Goal: Navigation & Orientation: Find specific page/section

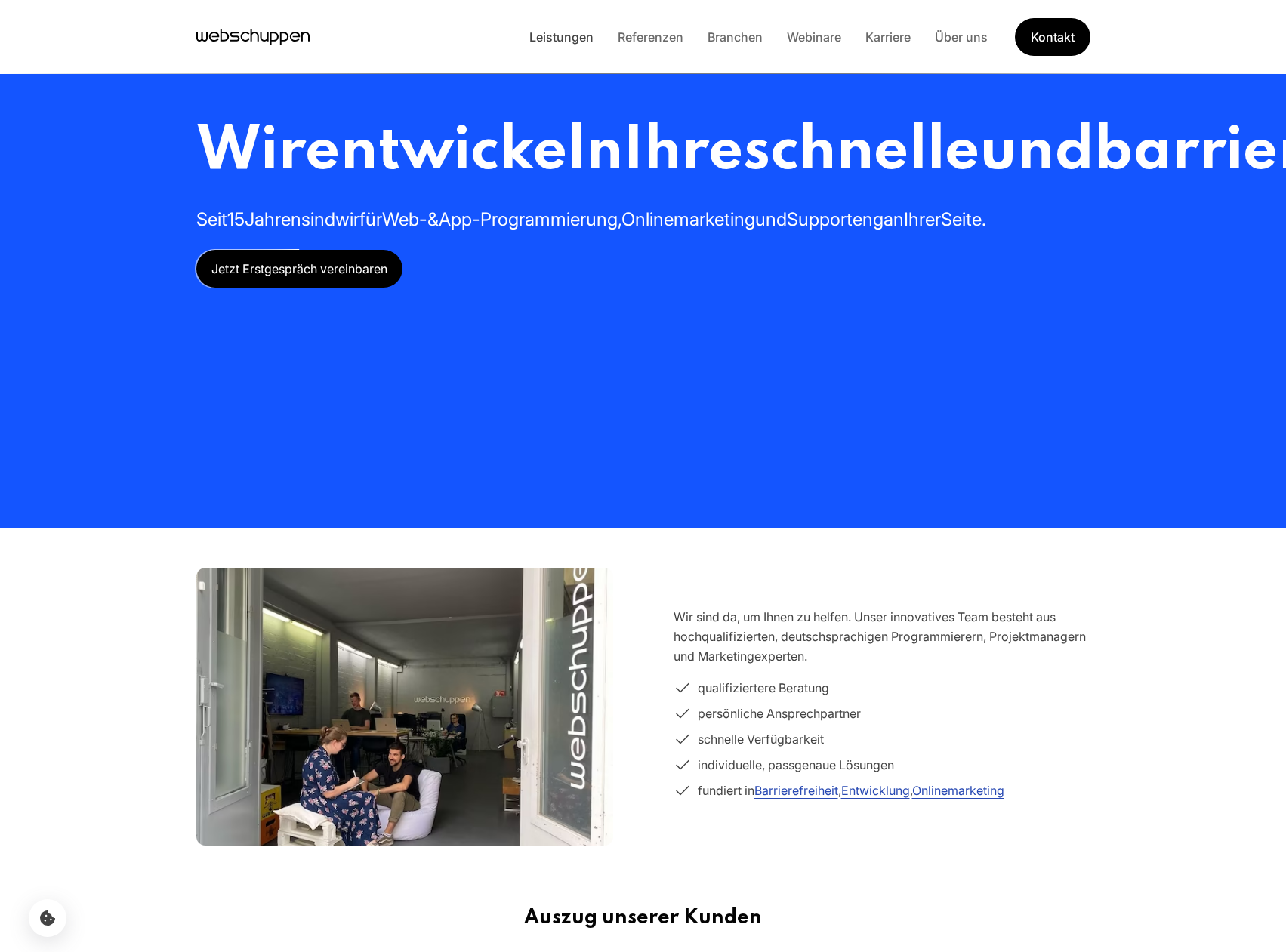
click at [556, 38] on link "Leistungen" at bounding box center [561, 37] width 89 height 15
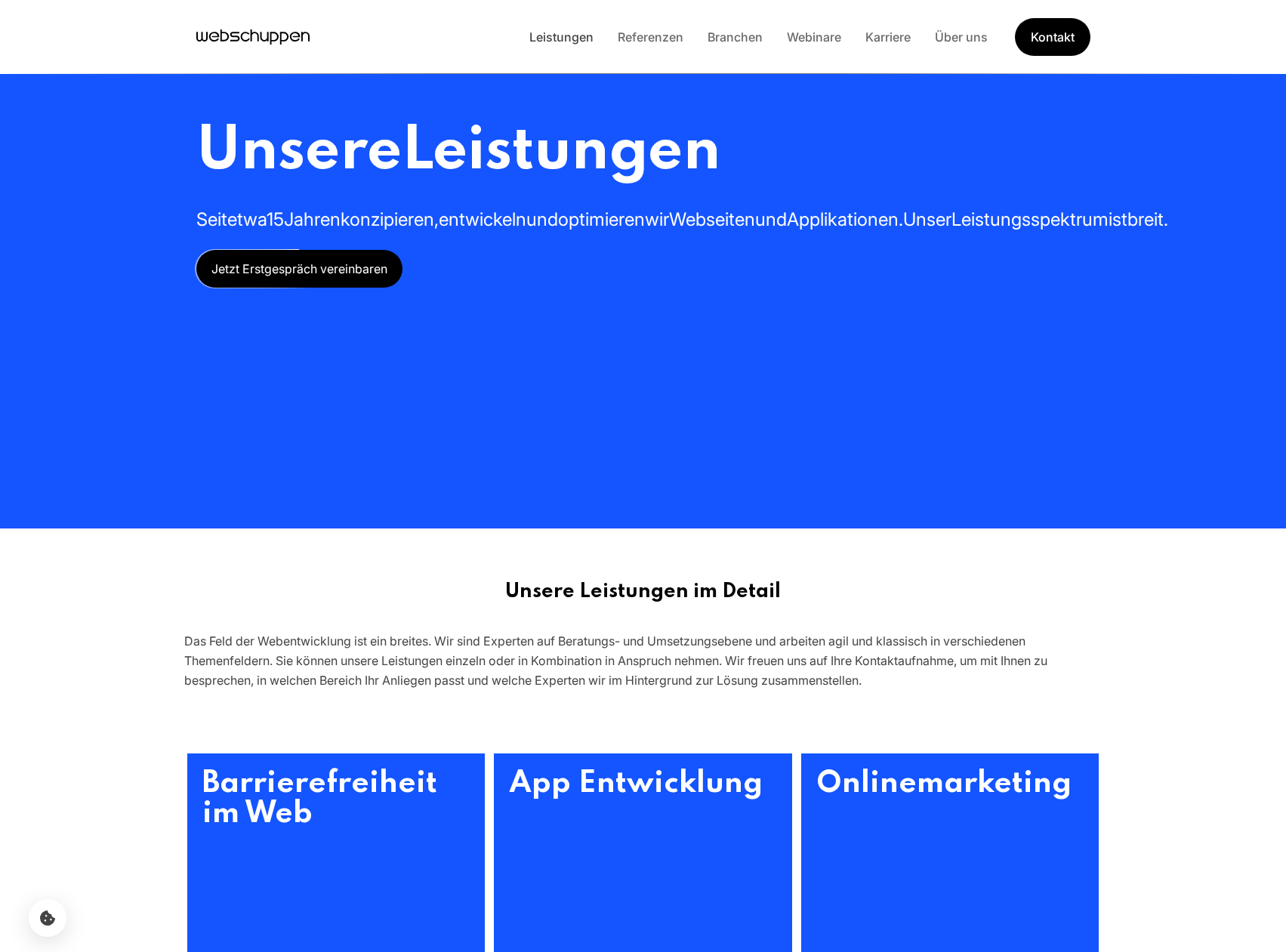
click at [551, 42] on link "Leistungen" at bounding box center [561, 37] width 89 height 15
click at [649, 35] on link "Referenzen" at bounding box center [650, 37] width 90 height 15
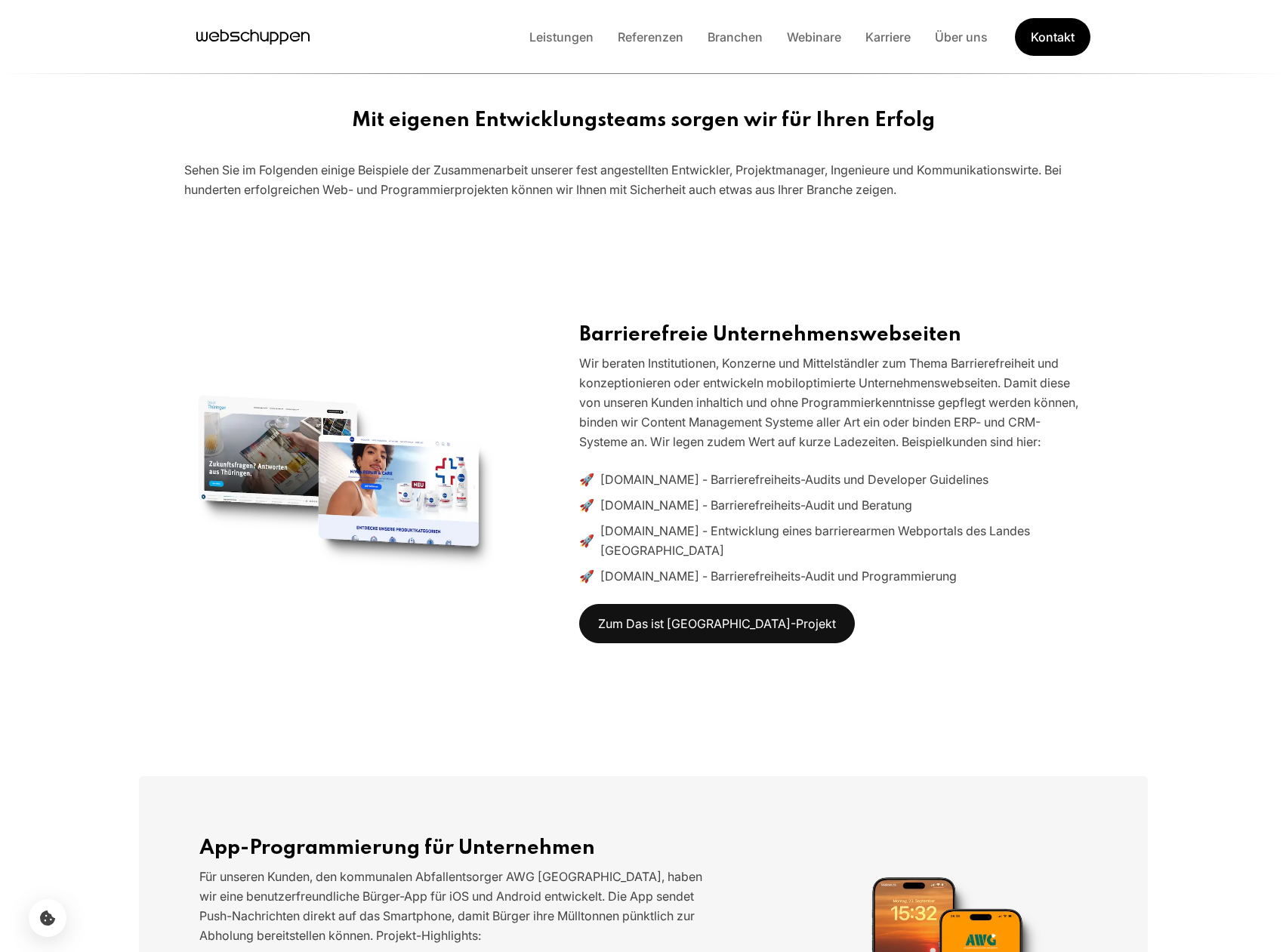
scroll to position [431, 0]
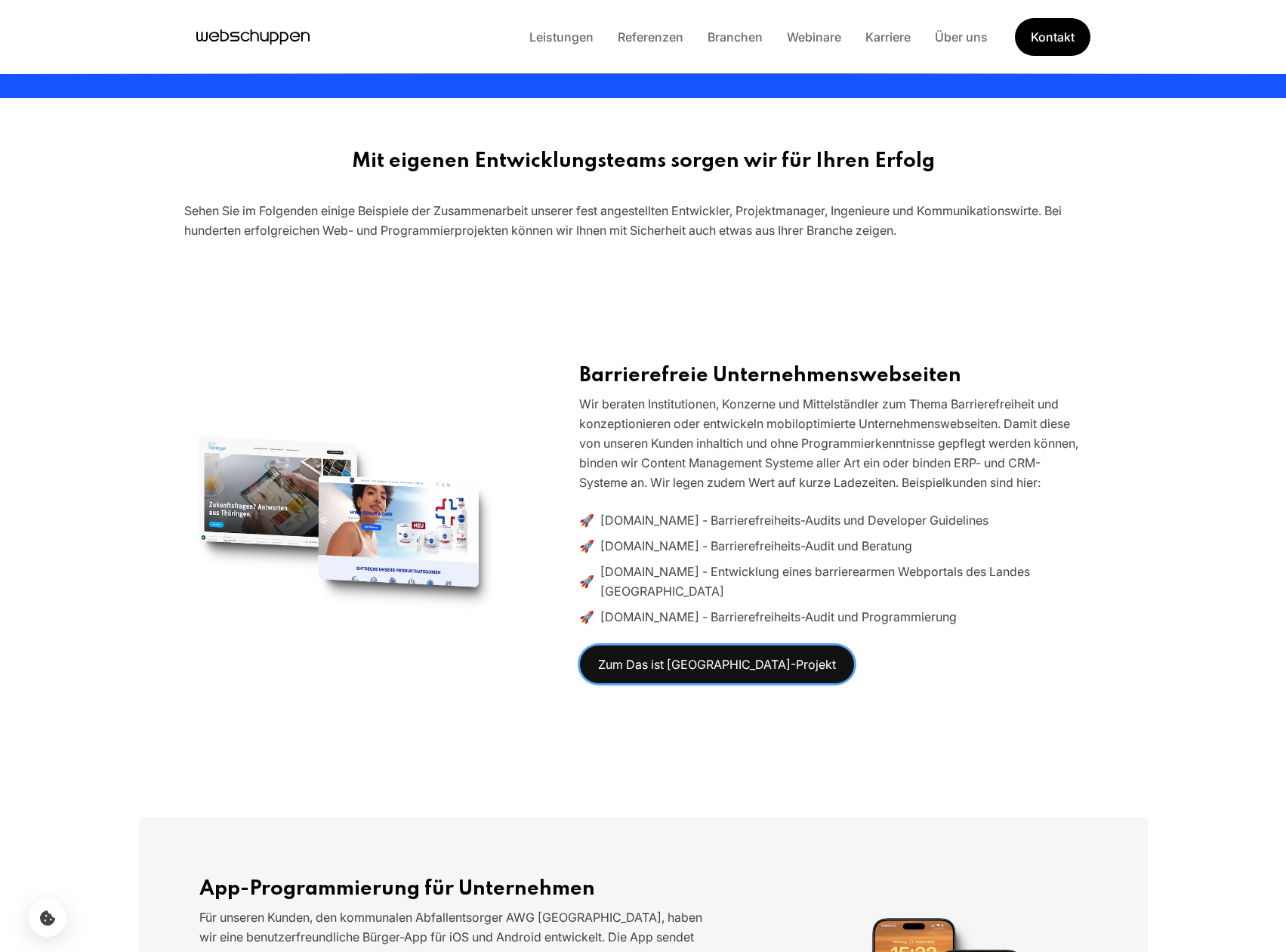
click at [636, 662] on link "Zum Das ist Thüringen-Projekt" at bounding box center [717, 664] width 276 height 39
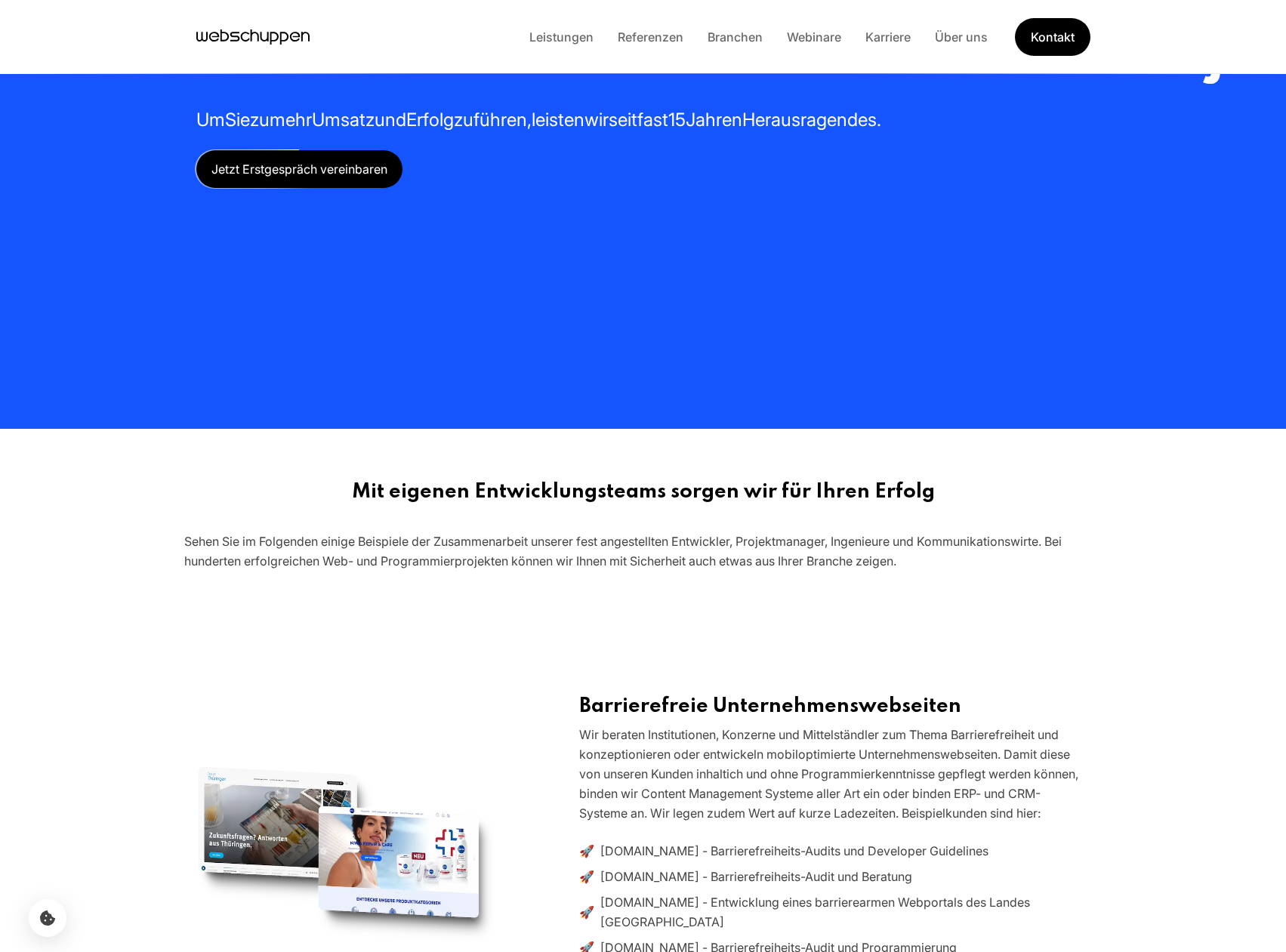
scroll to position [0, 0]
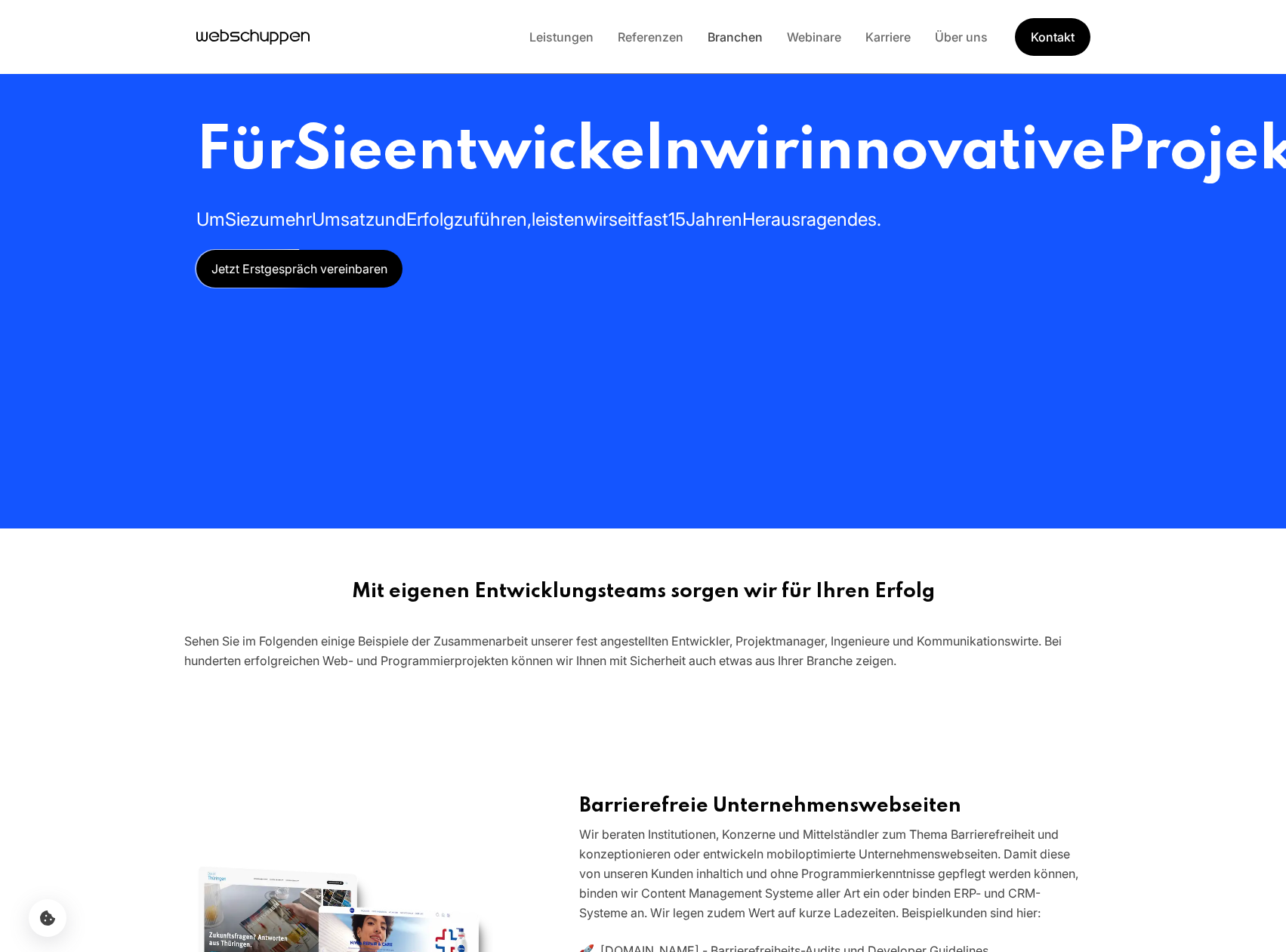
click at [758, 42] on link "Branchen" at bounding box center [735, 37] width 79 height 15
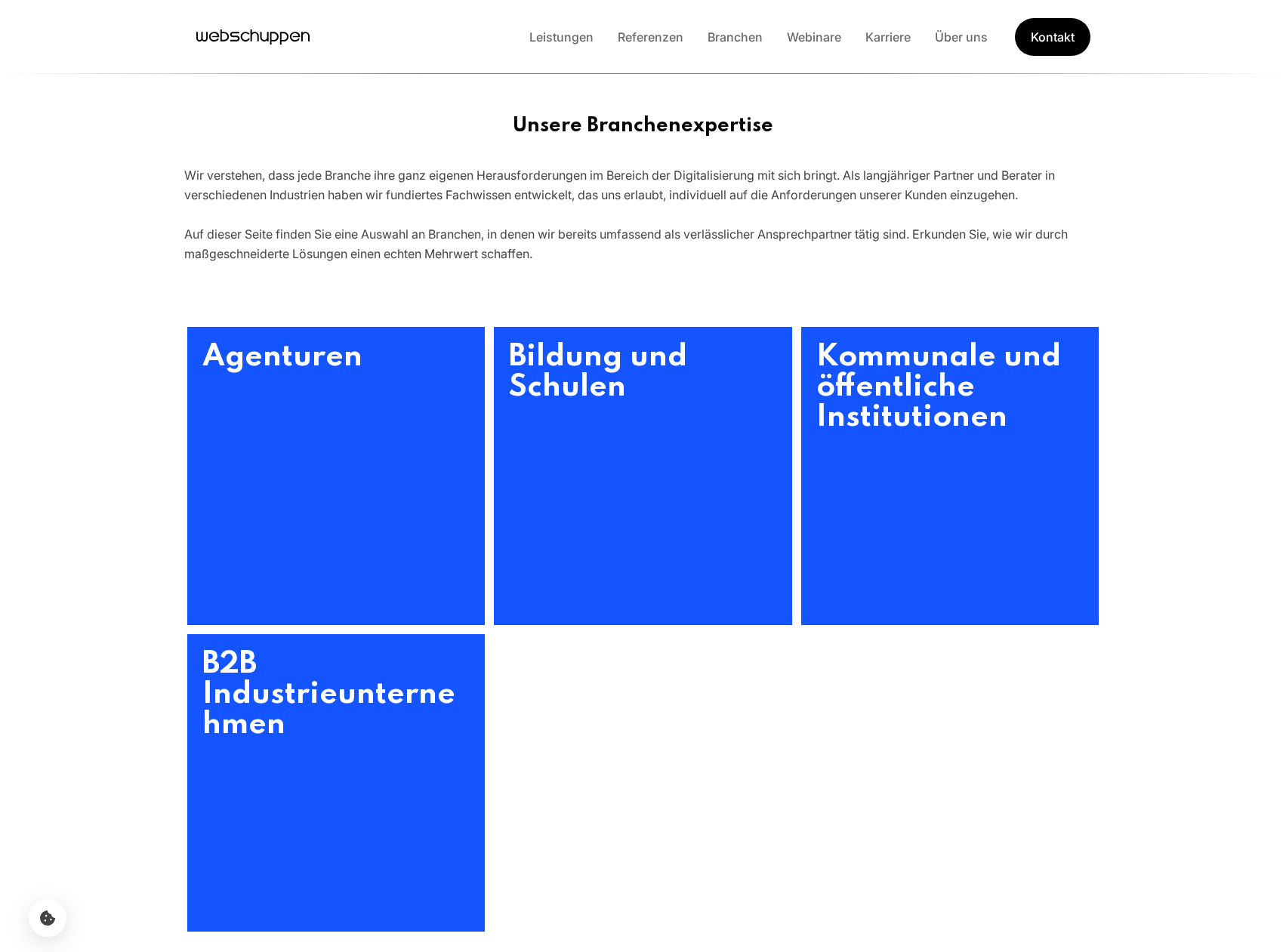
scroll to position [465, 0]
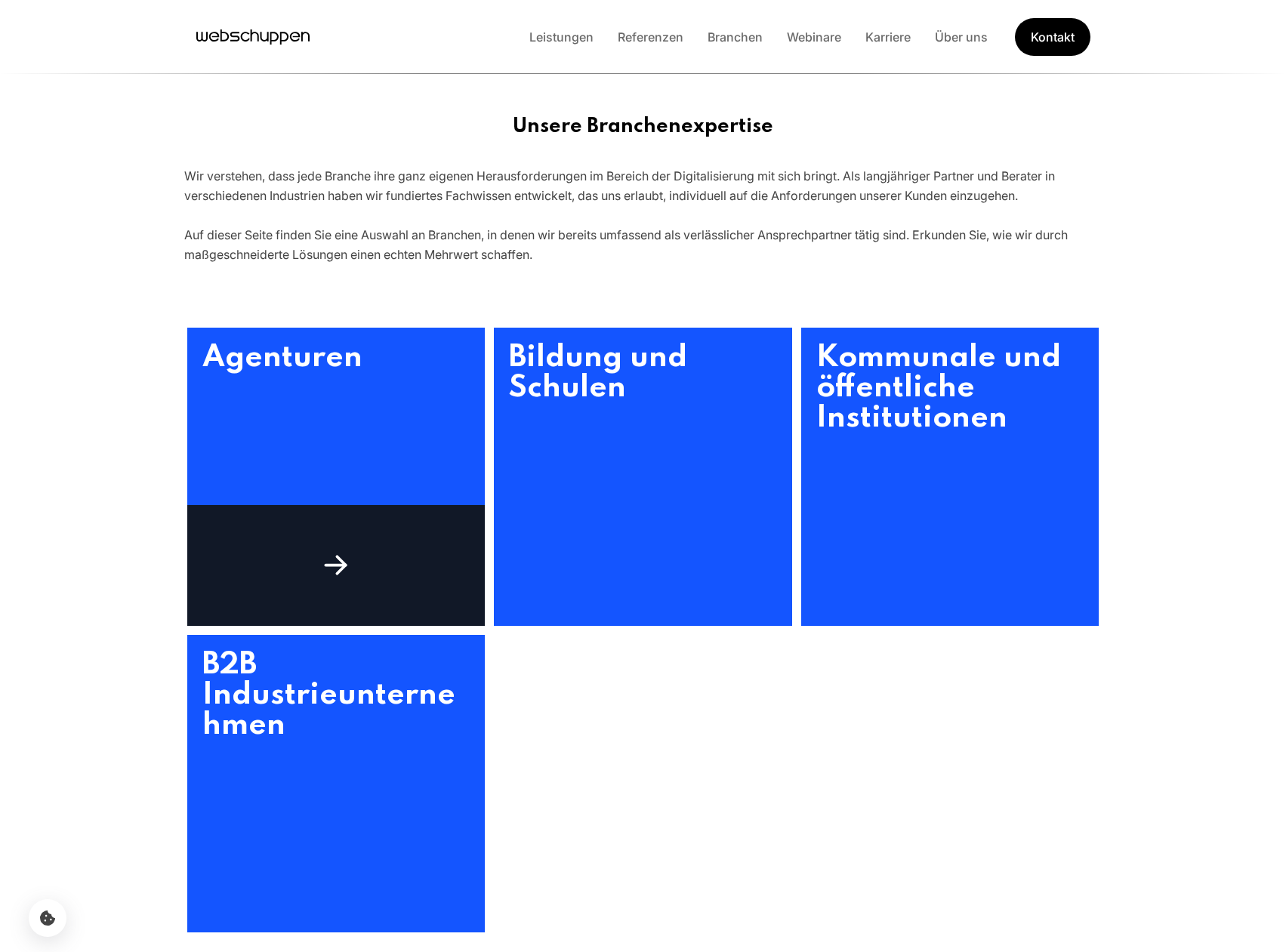
click at [337, 484] on h3 "Agenturen" at bounding box center [336, 476] width 298 height 298
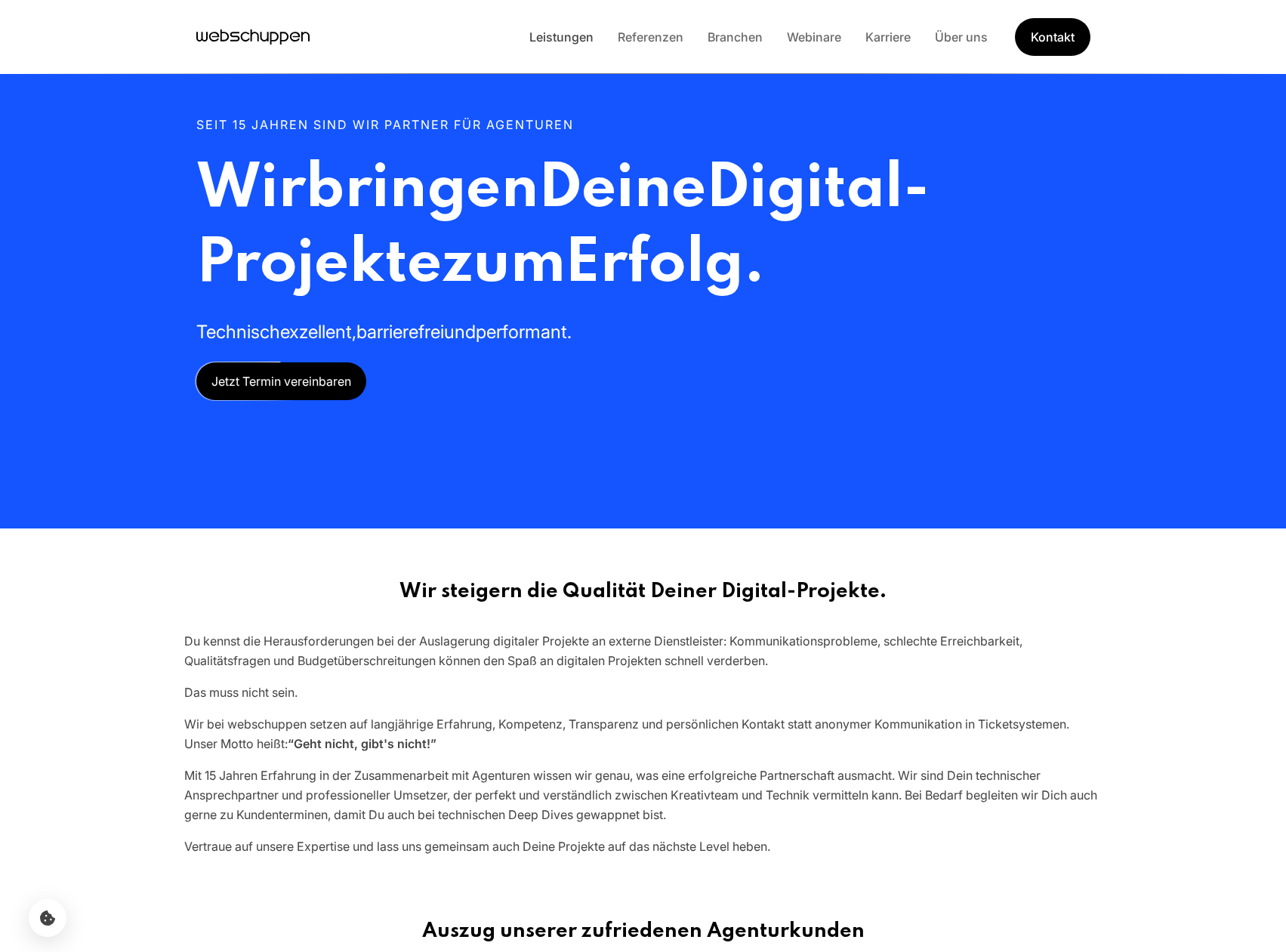
click at [572, 42] on link "Leistungen" at bounding box center [561, 37] width 89 height 15
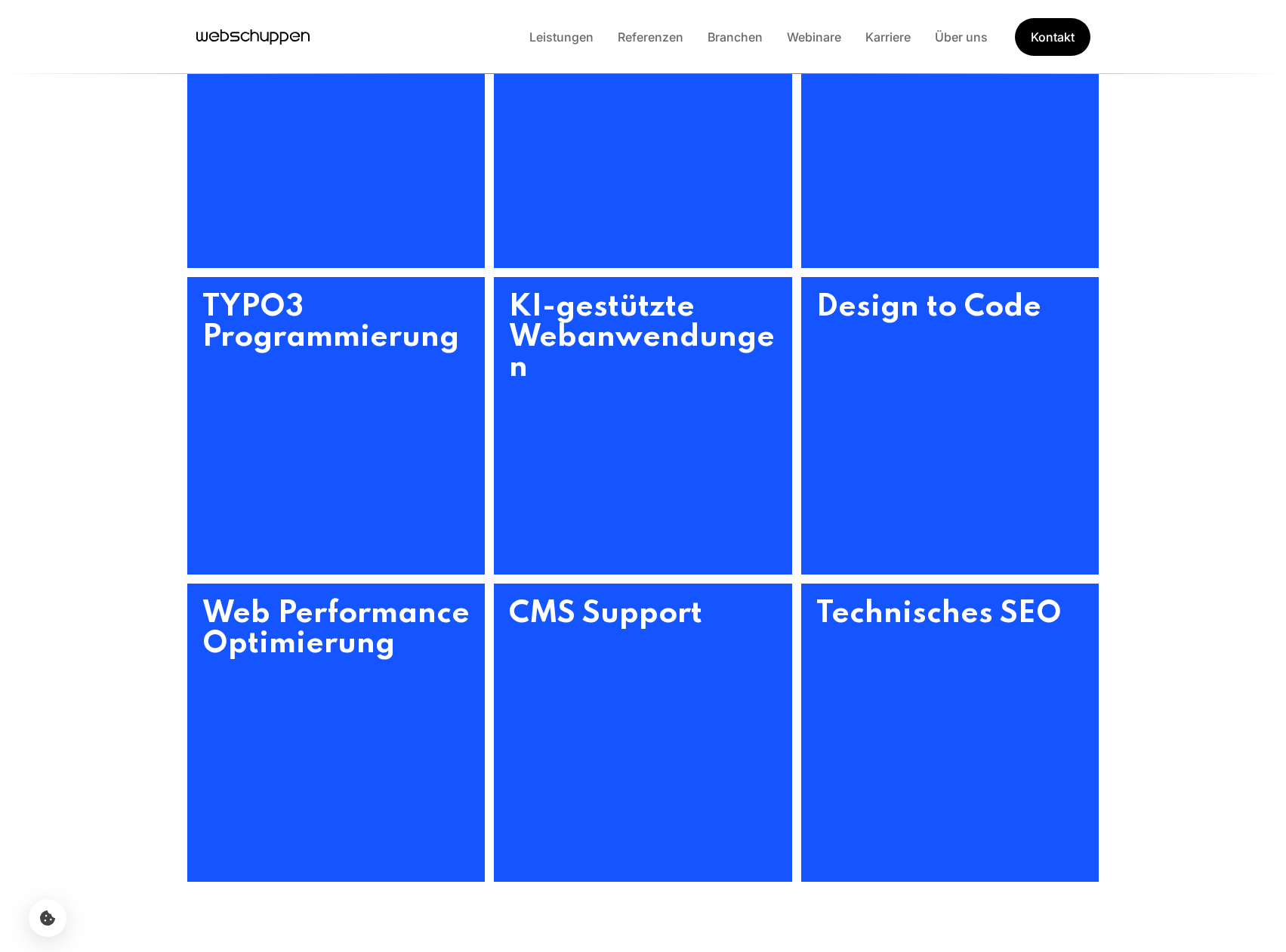
scroll to position [787, 0]
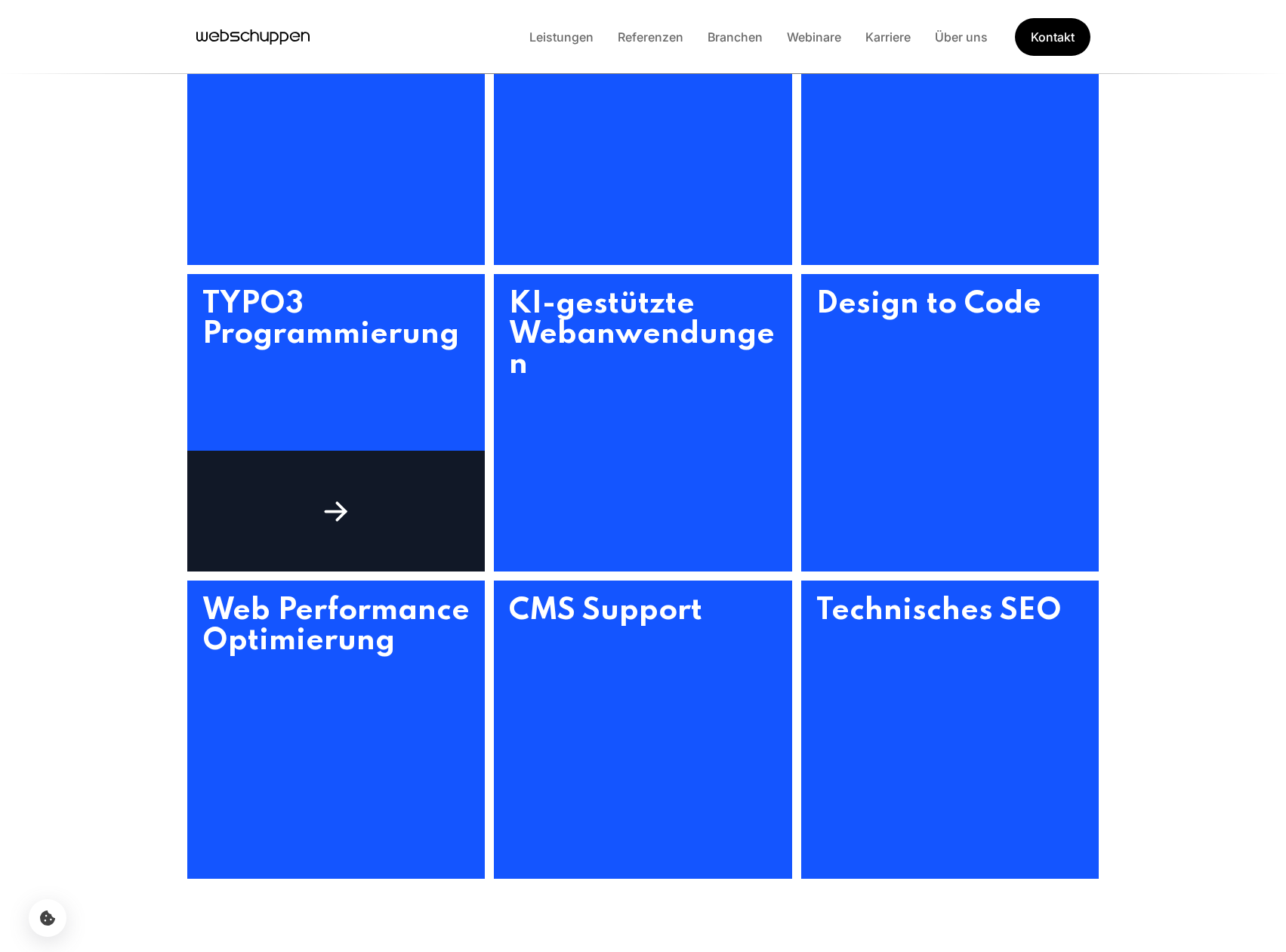
click at [366, 416] on h3 "TYPO3 Programmierung" at bounding box center [336, 423] width 298 height 298
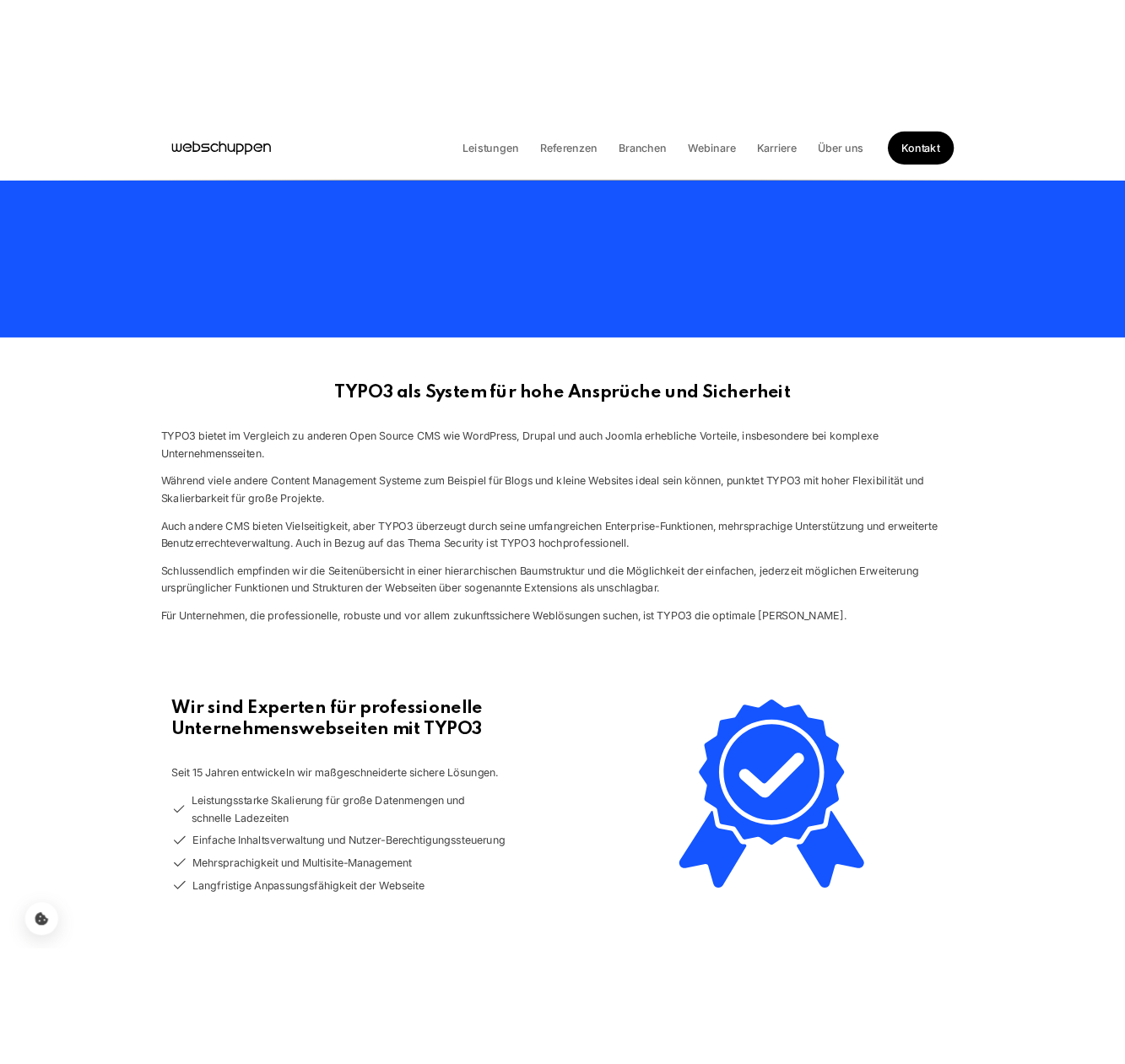
scroll to position [313, 0]
